Goal: Task Accomplishment & Management: Manage account settings

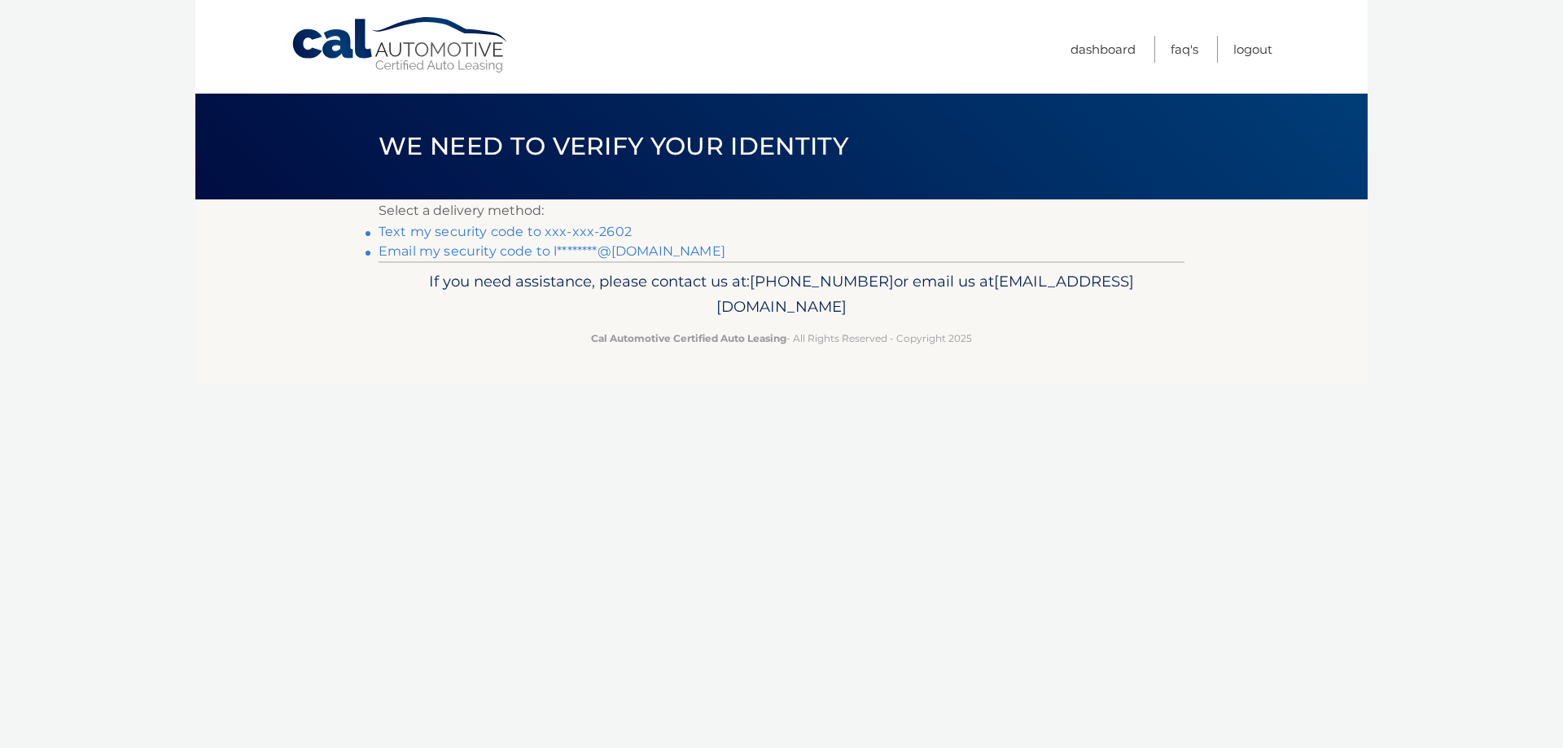
click at [487, 234] on link "Text my security code to xxx-xxx-2602" at bounding box center [504, 231] width 253 height 15
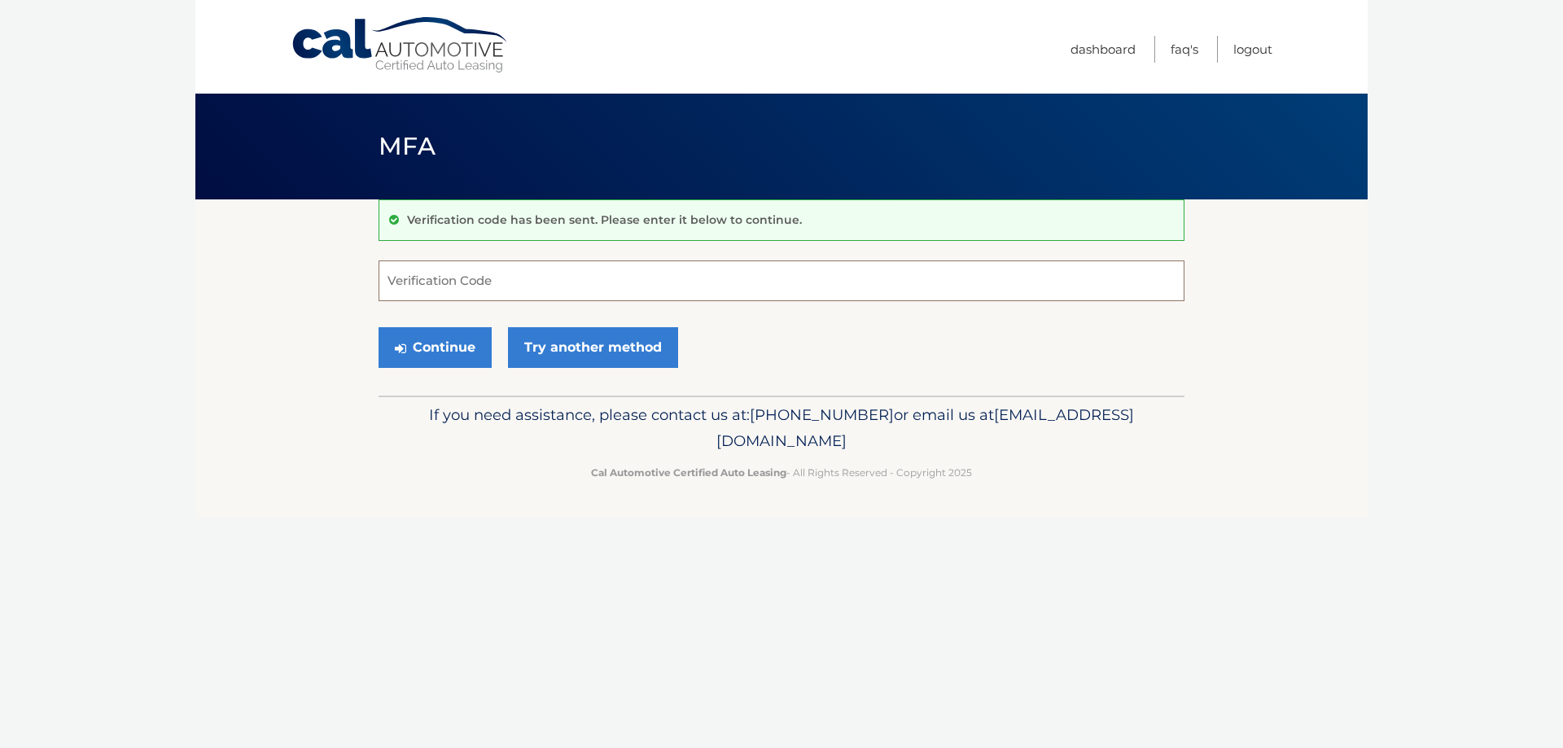
click at [490, 278] on input "Verification Code" at bounding box center [781, 280] width 806 height 41
type input "5"
type input "49418"
click at [439, 338] on button "Continue" at bounding box center [434, 347] width 113 height 41
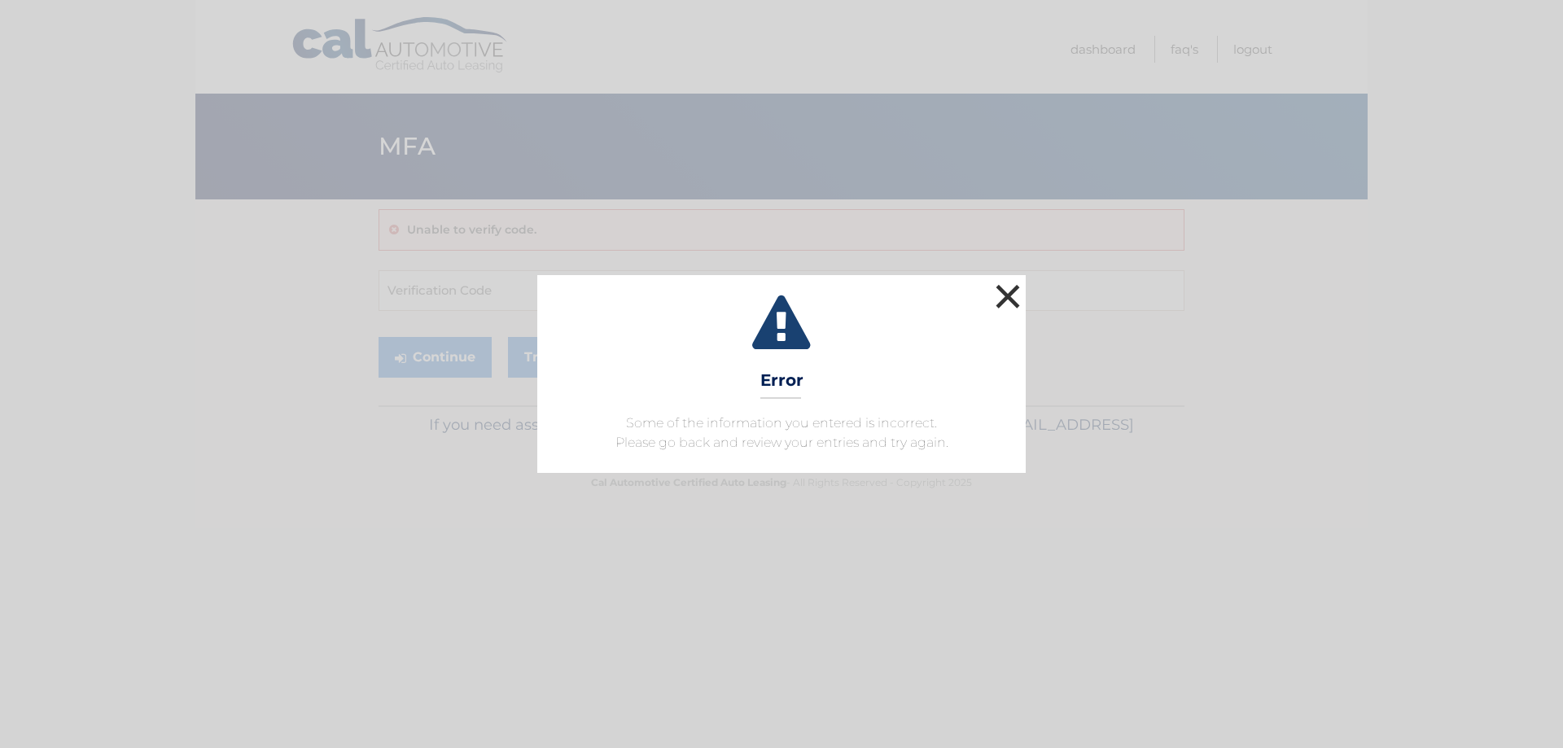
click at [1020, 304] on button "×" at bounding box center [1007, 296] width 33 height 33
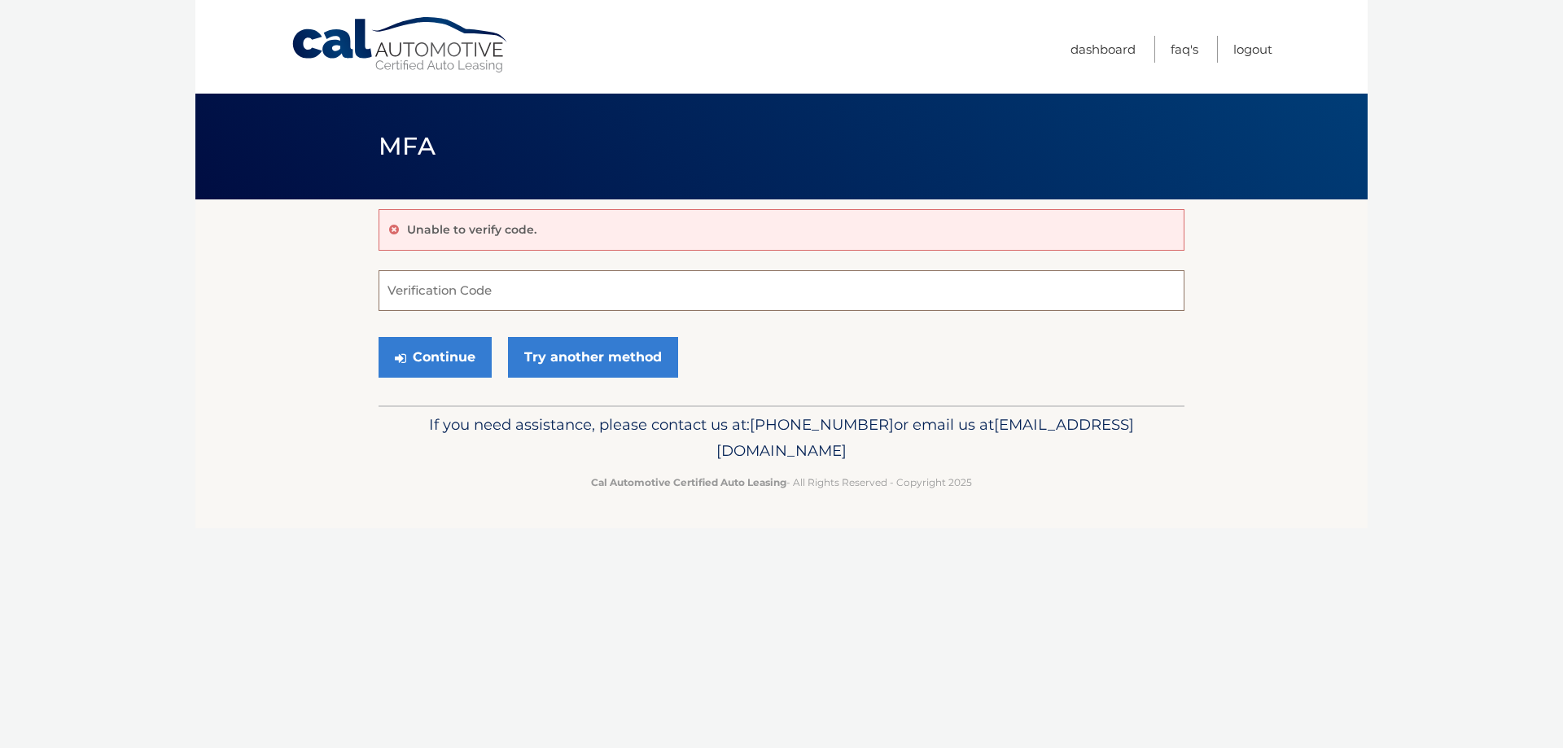
click at [501, 295] on input "Verification Code" at bounding box center [781, 290] width 806 height 41
type input "549418"
click at [378, 337] on button "Continue" at bounding box center [434, 357] width 113 height 41
click at [423, 357] on button "Continue" at bounding box center [434, 357] width 113 height 41
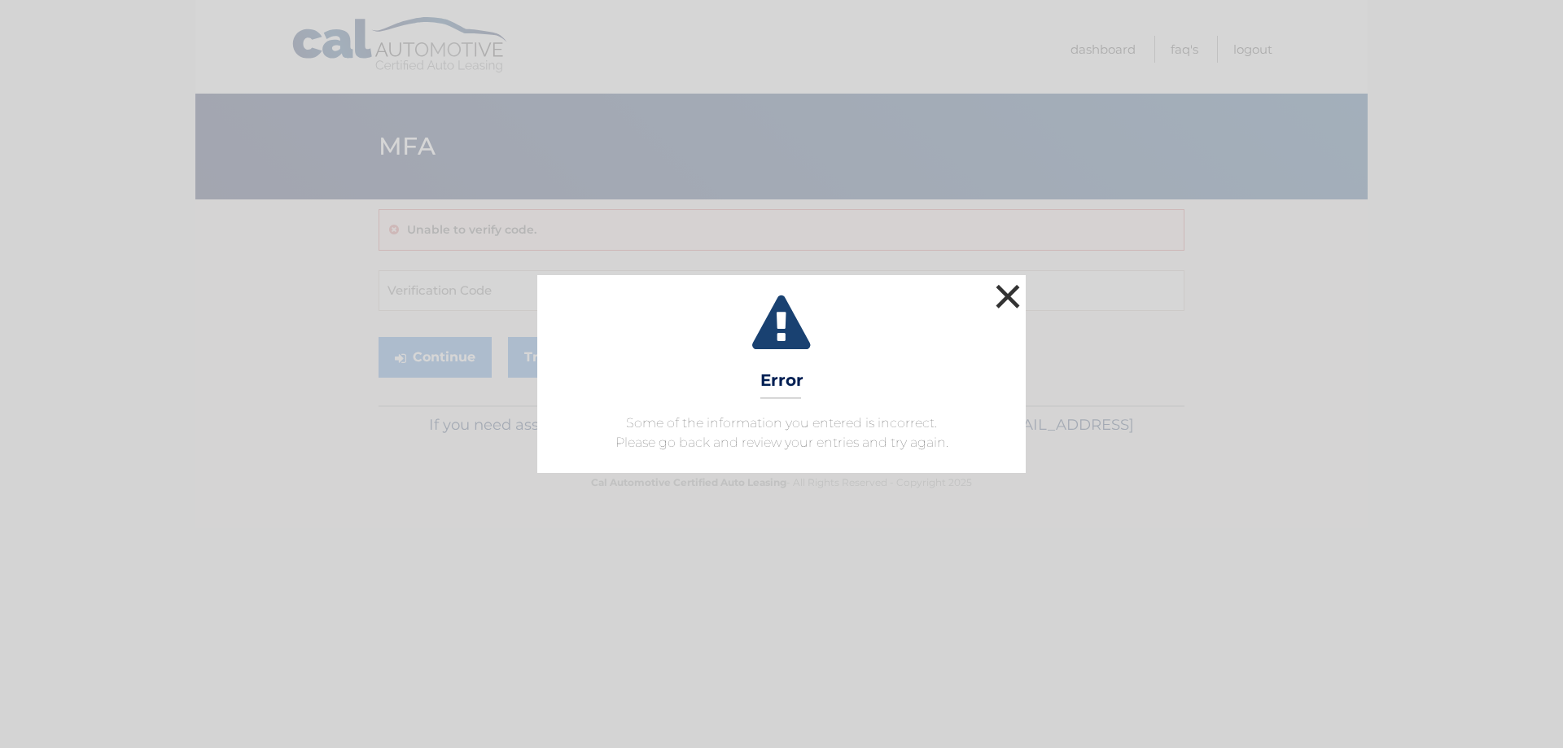
click at [1006, 290] on button "×" at bounding box center [1007, 296] width 33 height 33
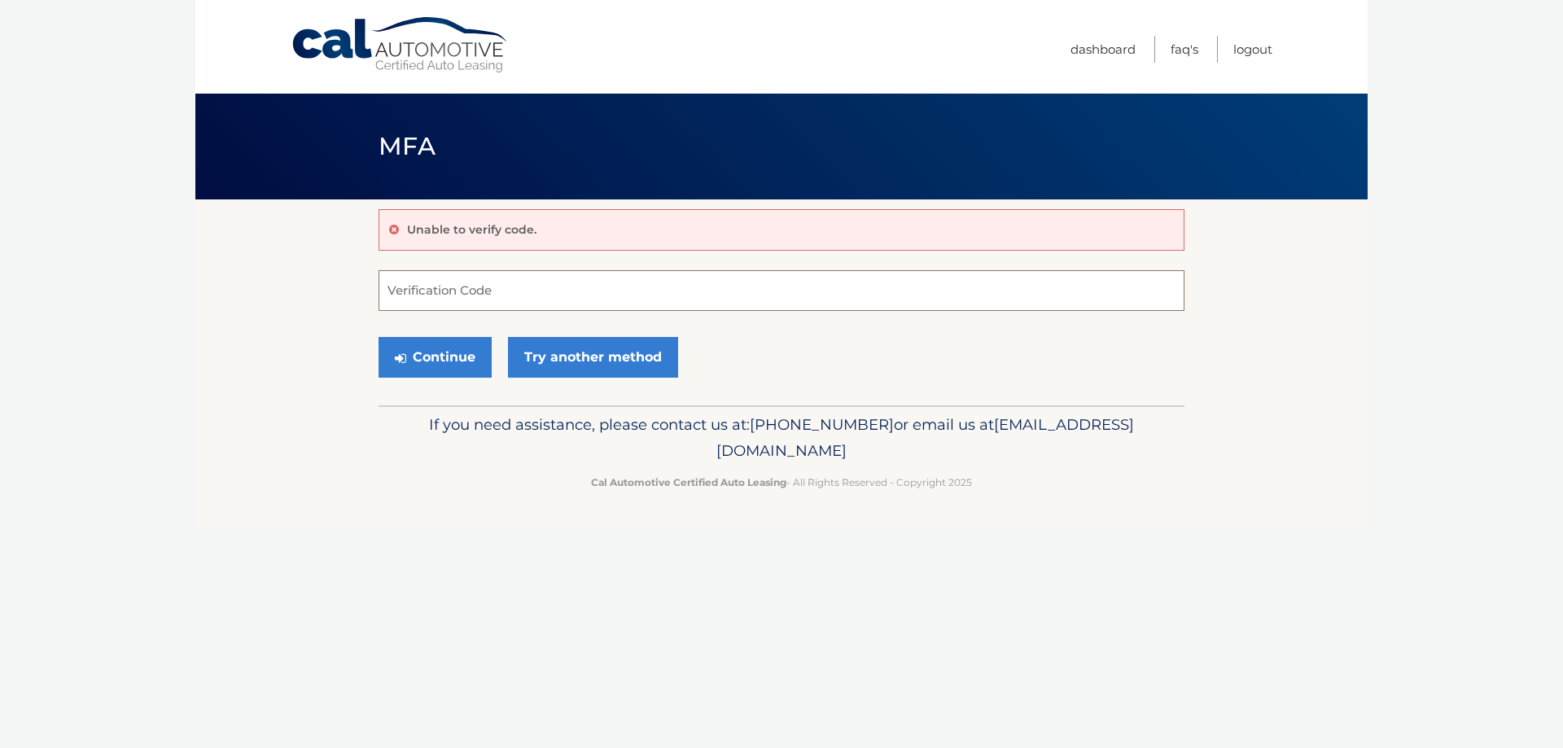
click at [444, 299] on input "Verification Code" at bounding box center [781, 290] width 806 height 41
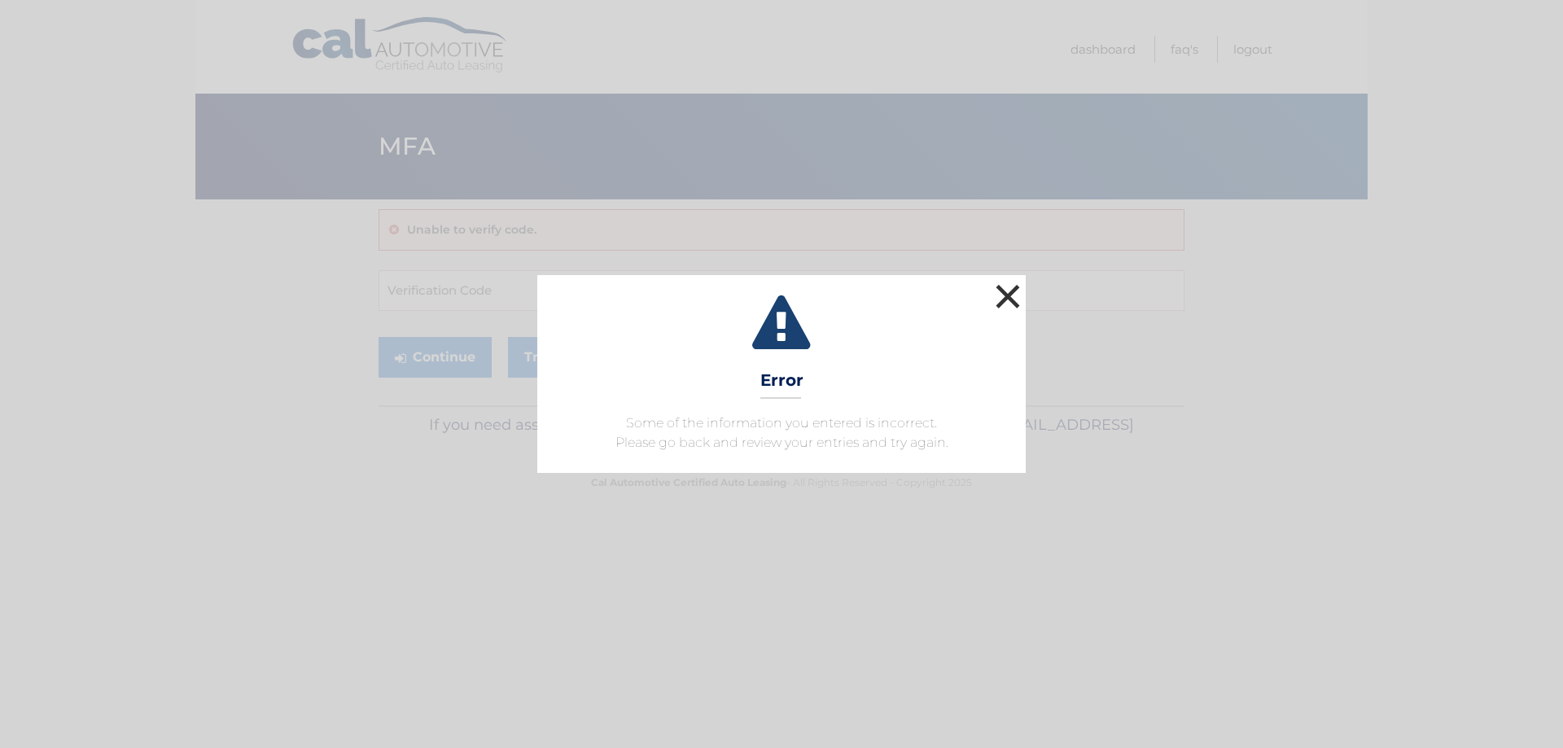
click at [1011, 292] on button "×" at bounding box center [1007, 296] width 33 height 33
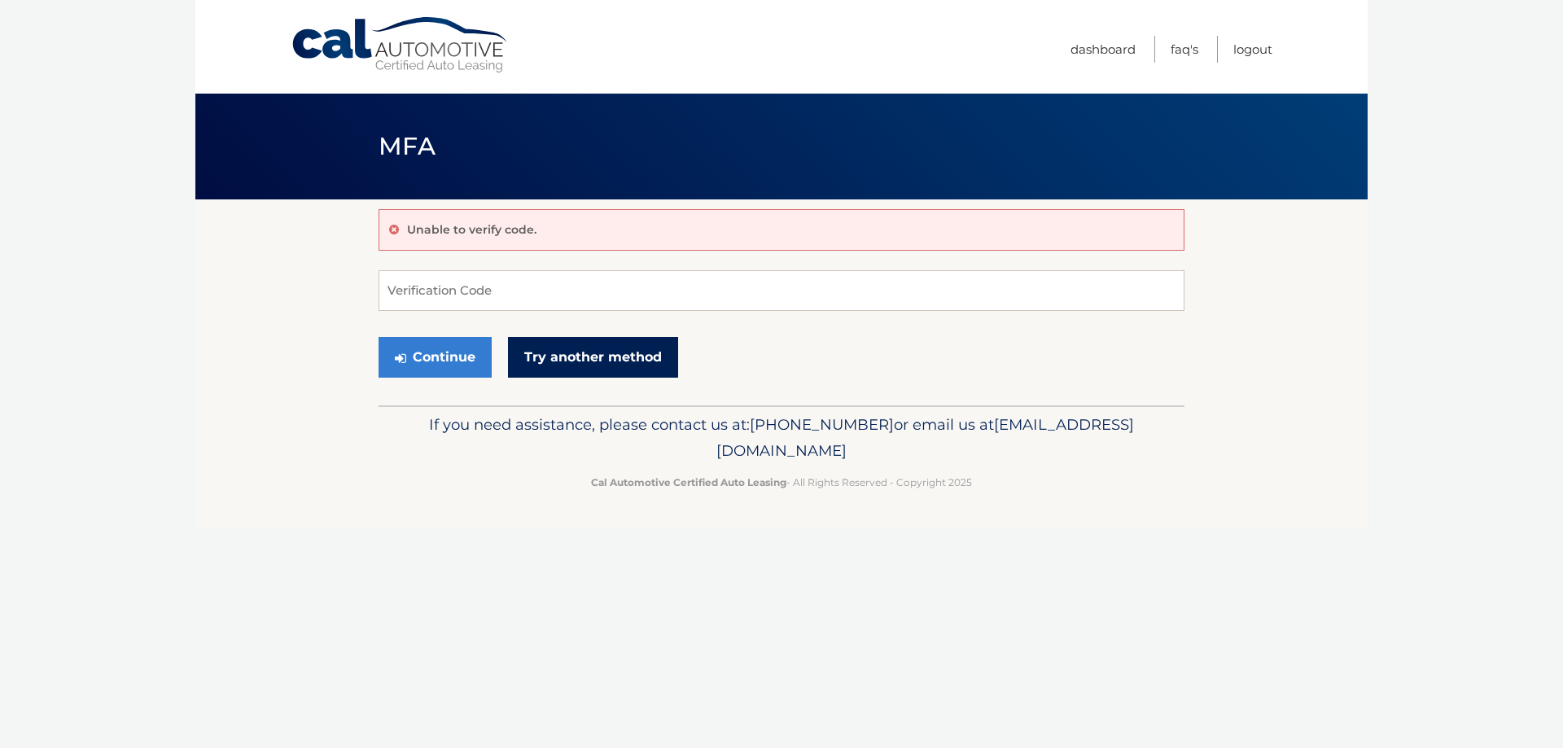
click at [569, 362] on link "Try another method" at bounding box center [593, 357] width 170 height 41
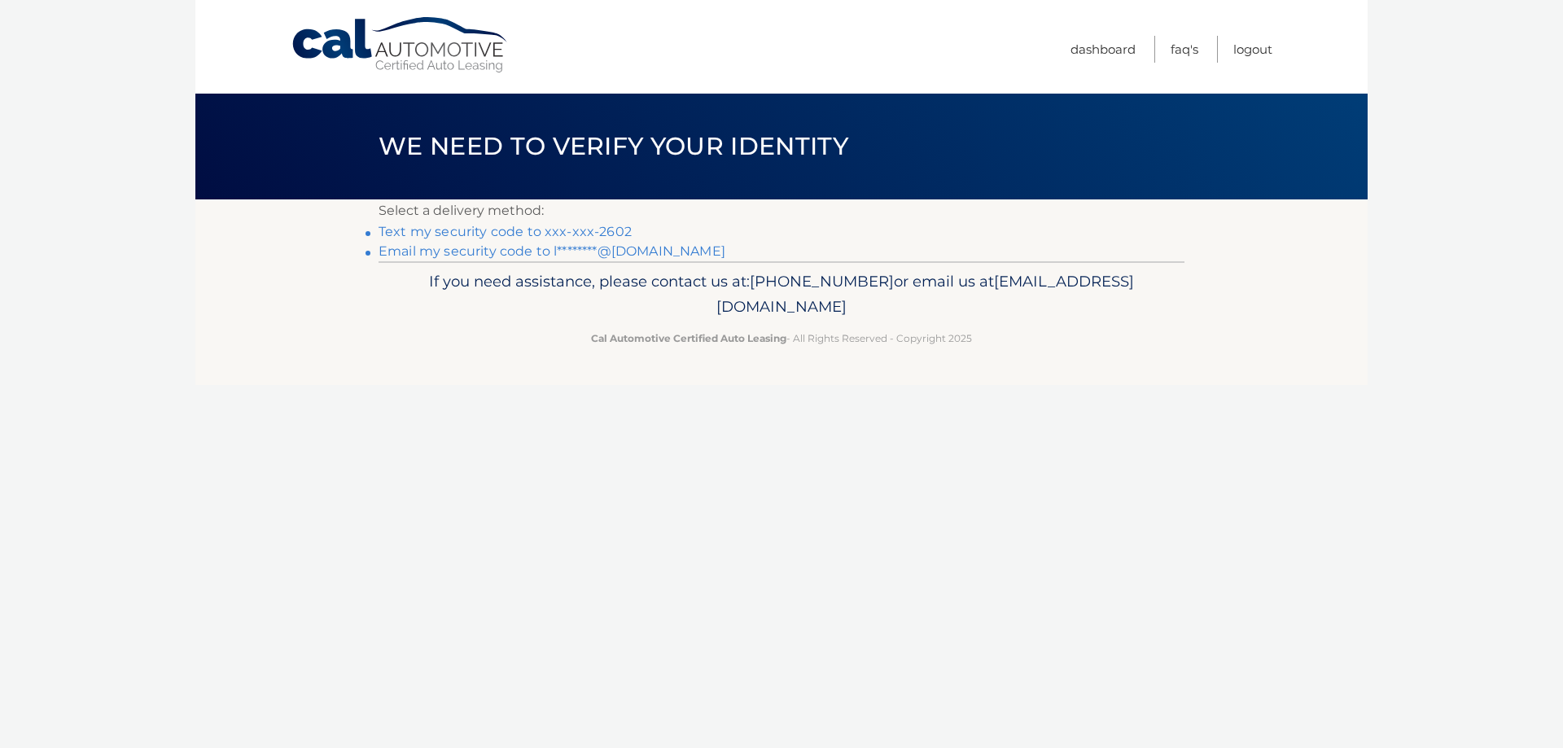
click at [523, 234] on link "Text my security code to xxx-xxx-2602" at bounding box center [504, 231] width 253 height 15
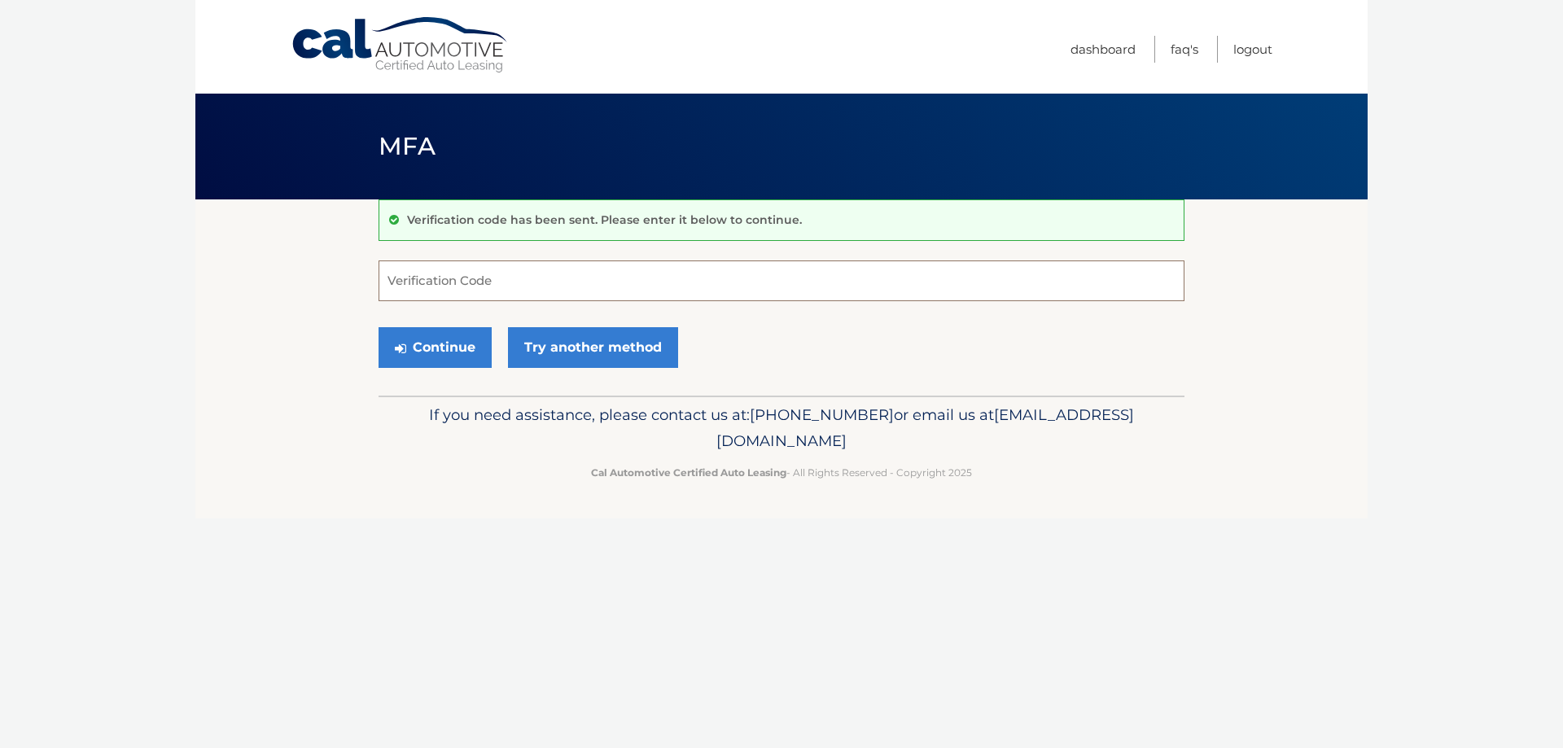
click at [508, 278] on input "Verification Code" at bounding box center [781, 280] width 806 height 41
type input "458875"
click at [430, 340] on button "Continue" at bounding box center [434, 347] width 113 height 41
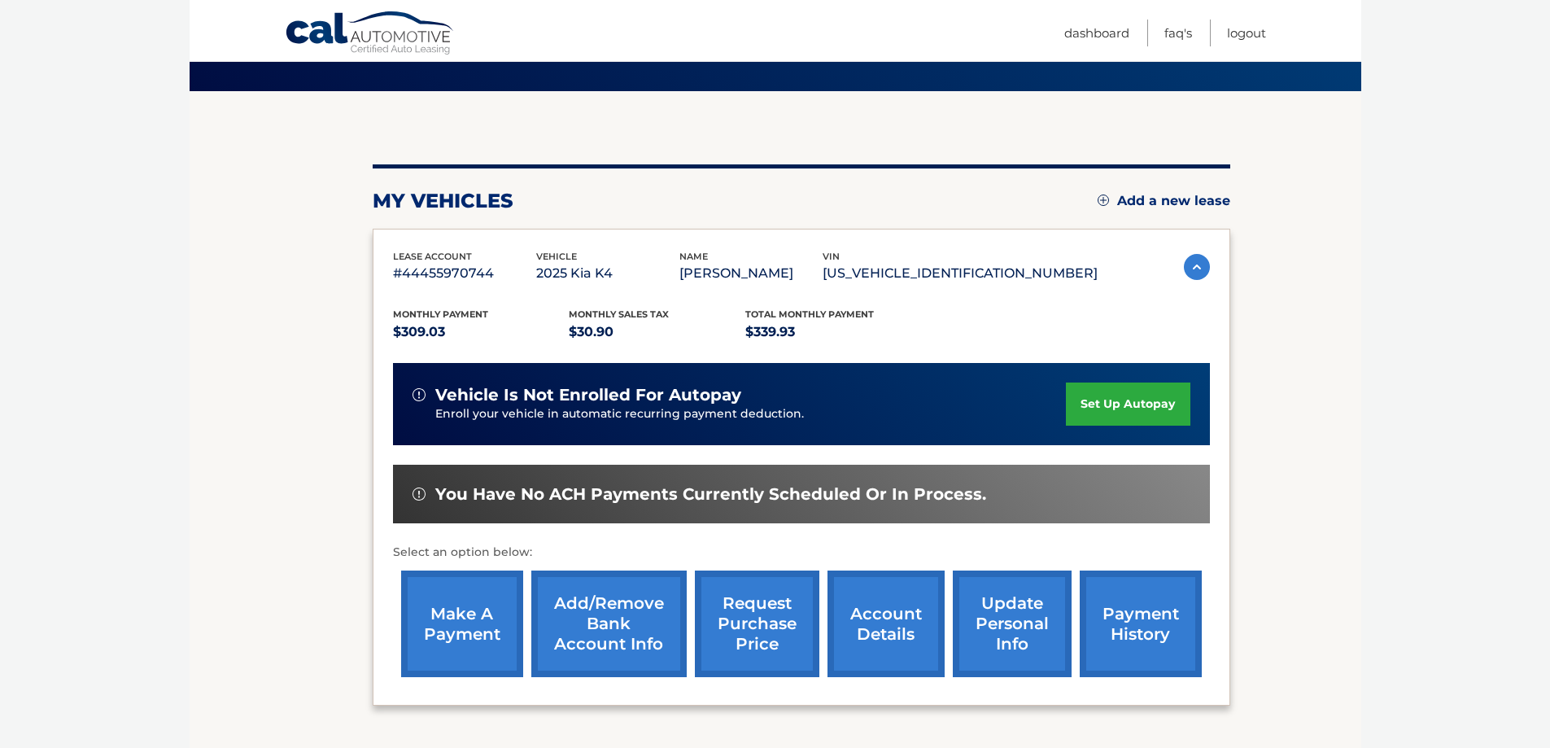
scroll to position [136, 0]
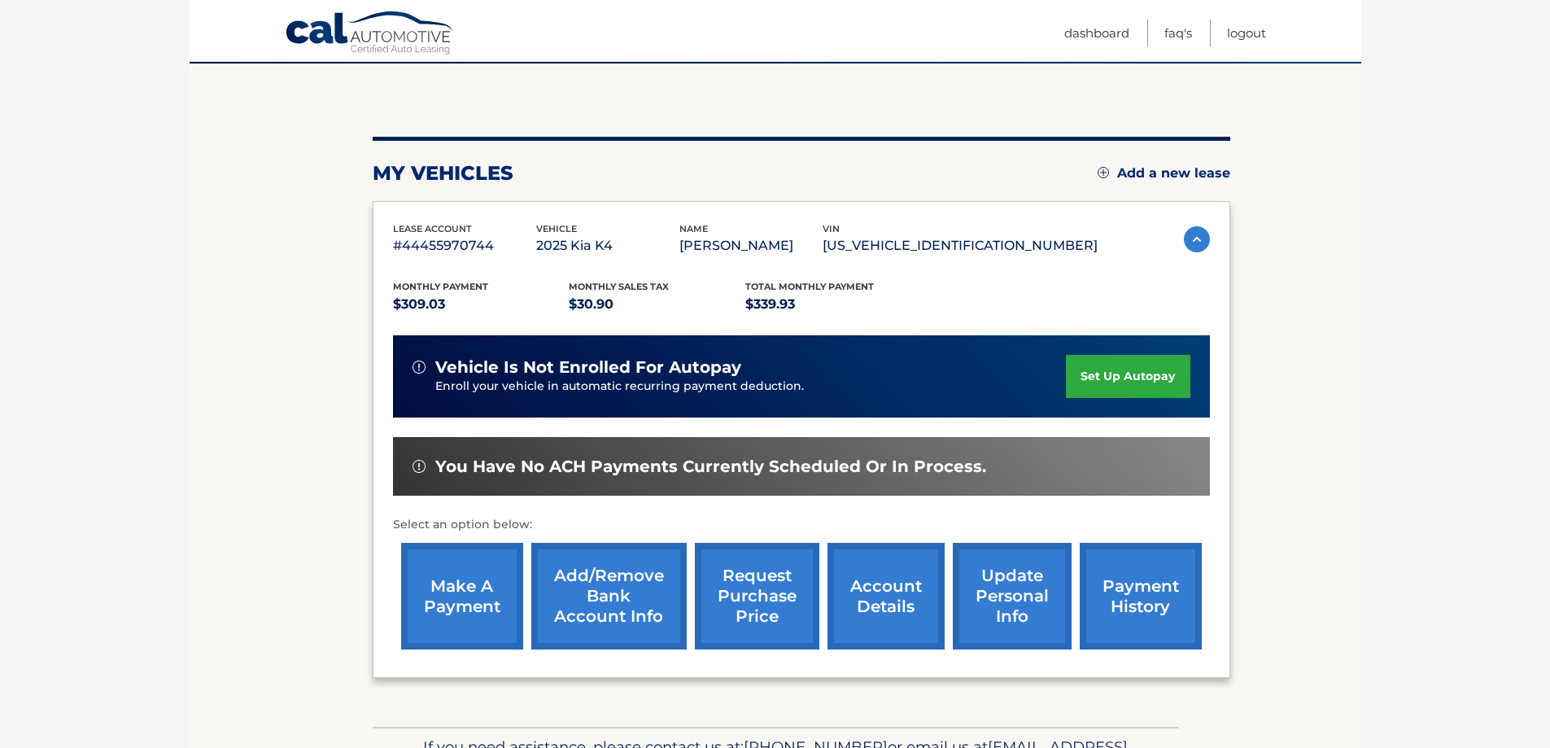
click at [483, 614] on link "make a payment" at bounding box center [462, 596] width 122 height 107
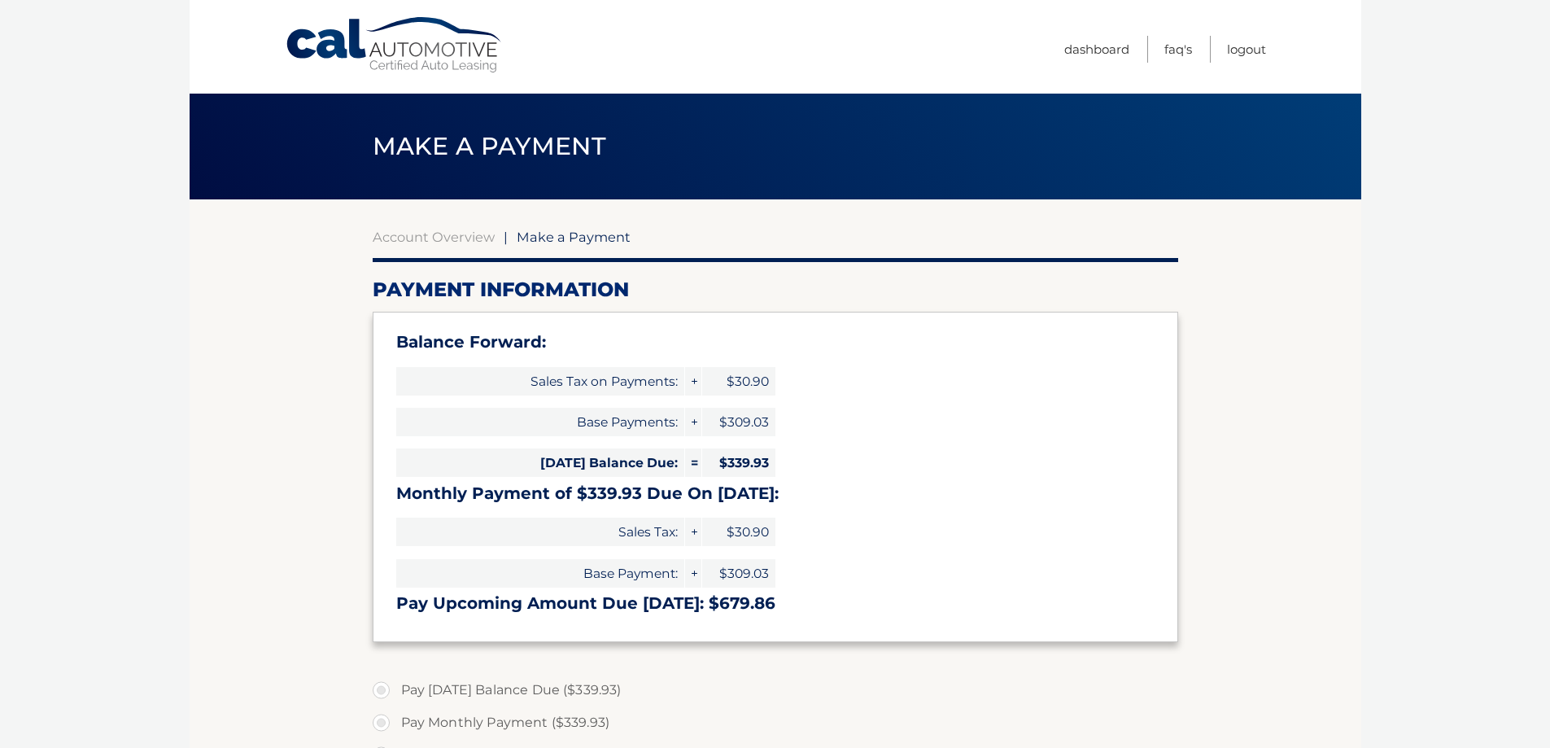
select select "MTgxOGQ3Y2EtNWU1MC00MmFhLWFlZjAtMzk1ZmRjMzdhMDkw"
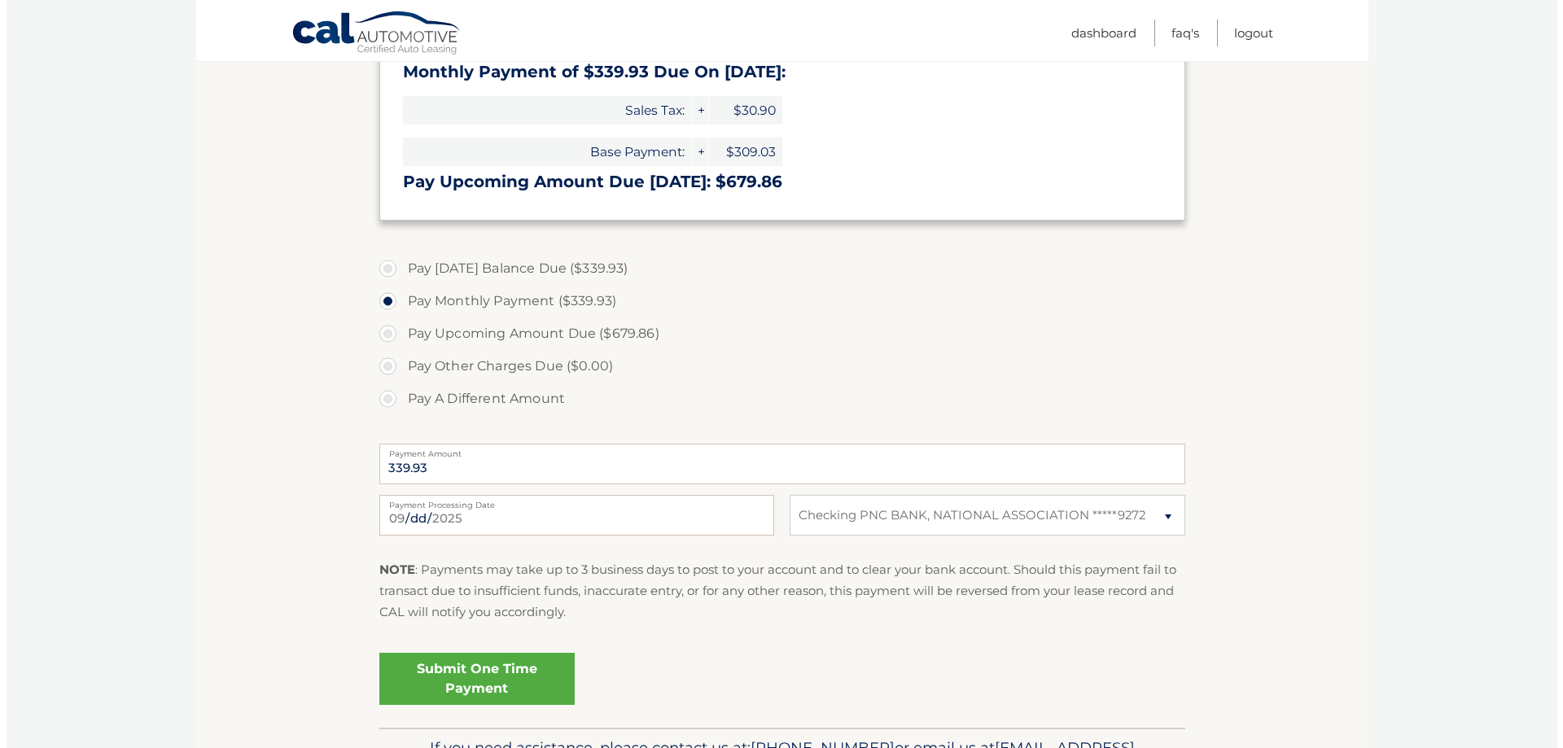
scroll to position [434, 0]
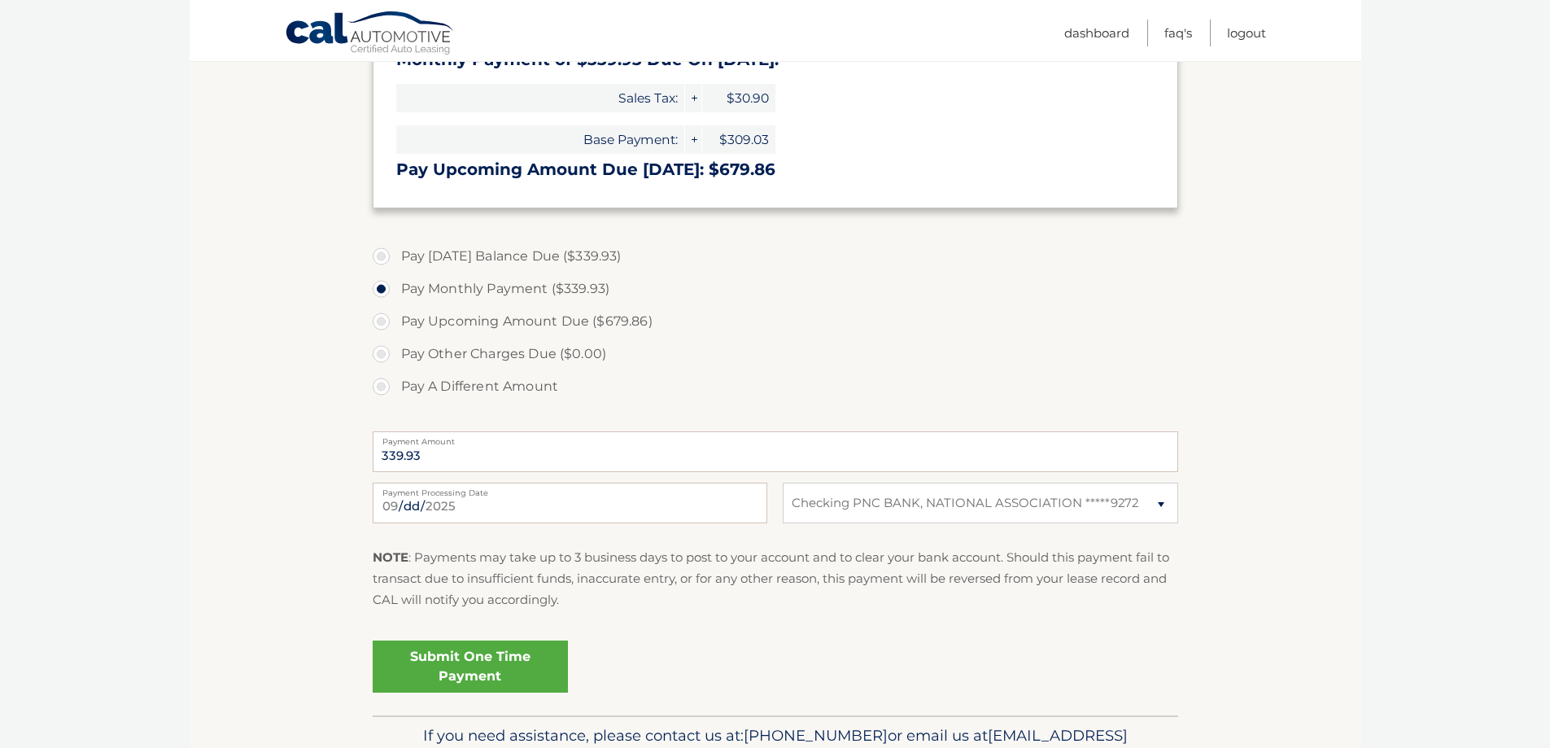
click at [474, 667] on link "Submit One Time Payment" at bounding box center [470, 666] width 195 height 52
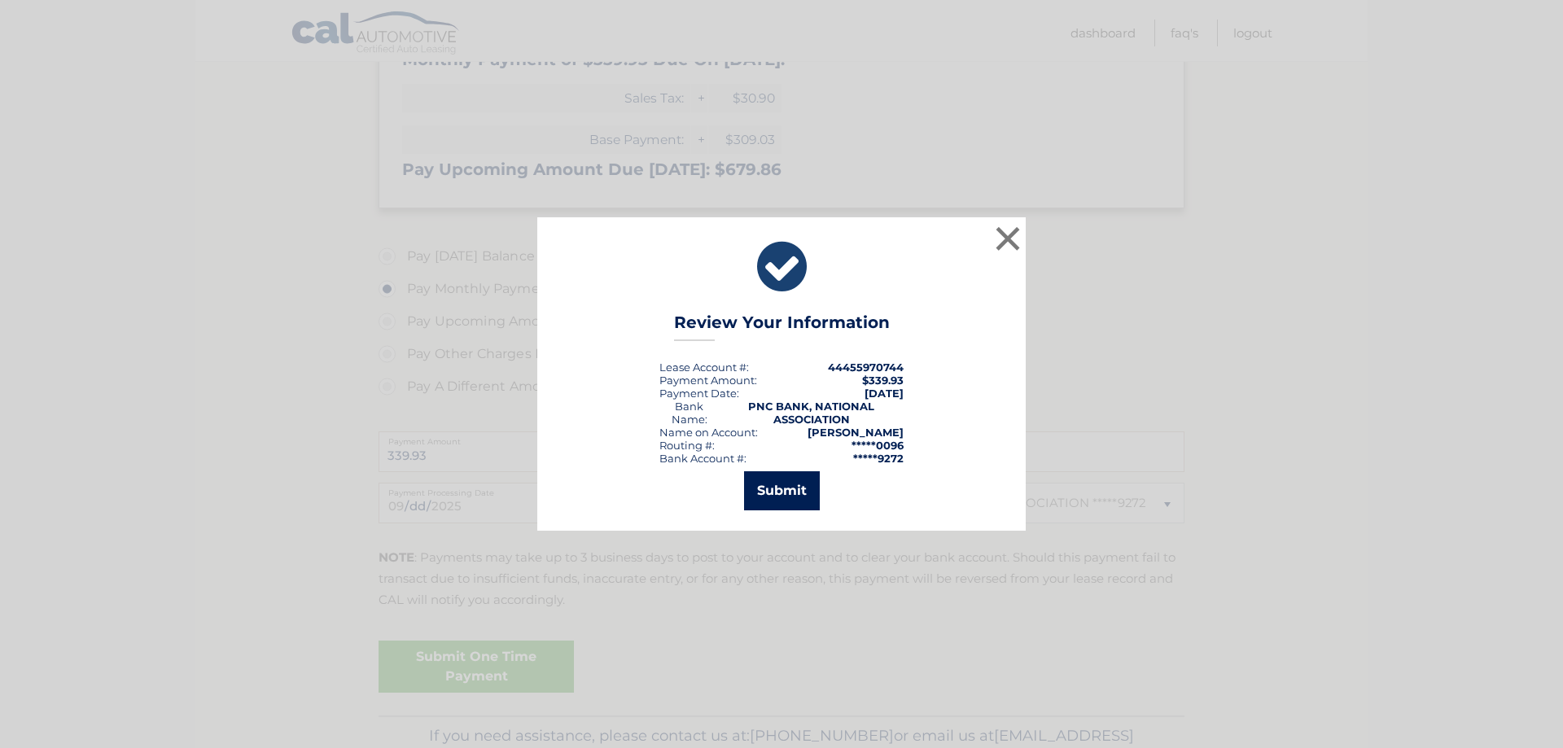
click at [780, 494] on button "Submit" at bounding box center [782, 490] width 76 height 39
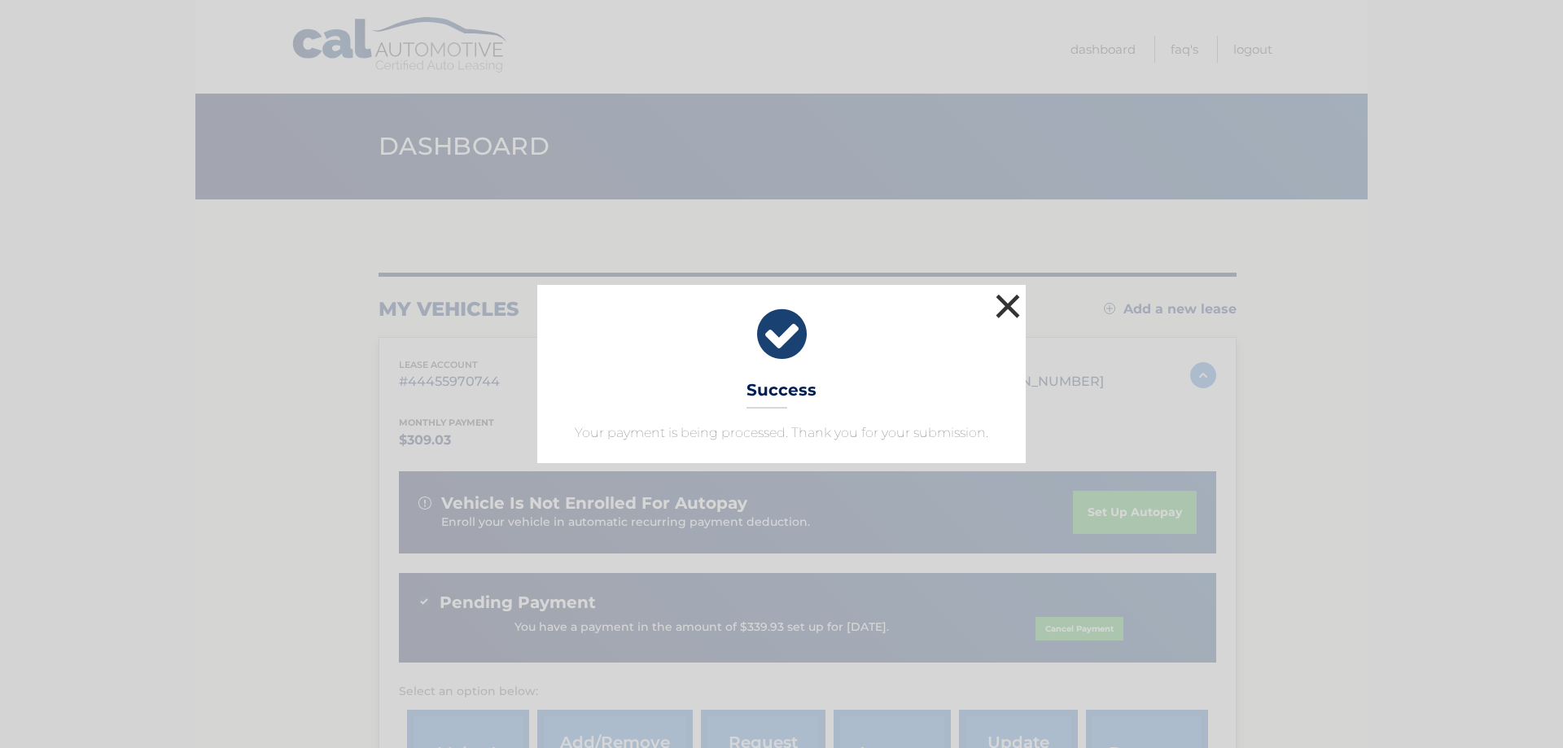
click at [1015, 308] on button "×" at bounding box center [1007, 306] width 33 height 33
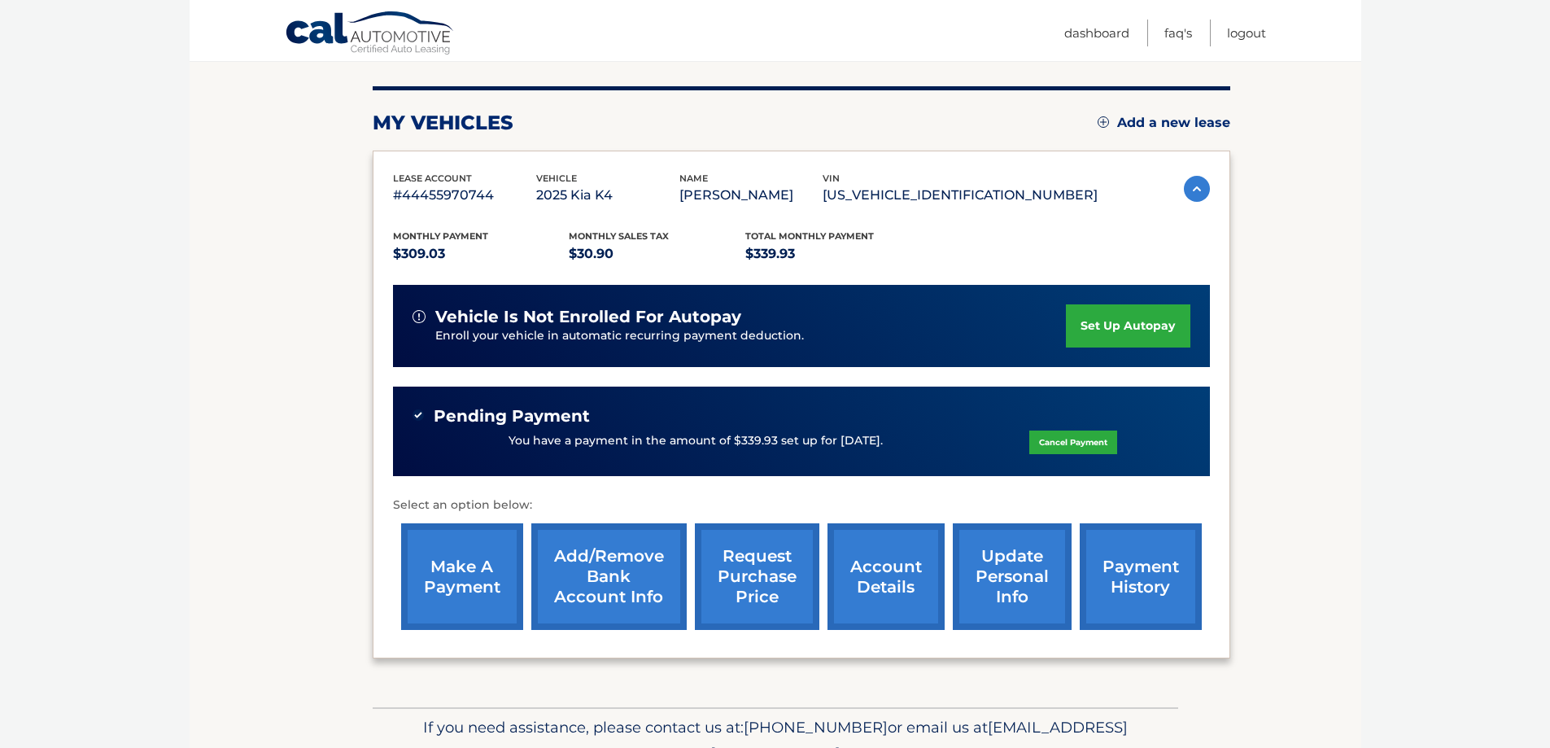
scroll to position [184, 0]
